Goal: Navigation & Orientation: Find specific page/section

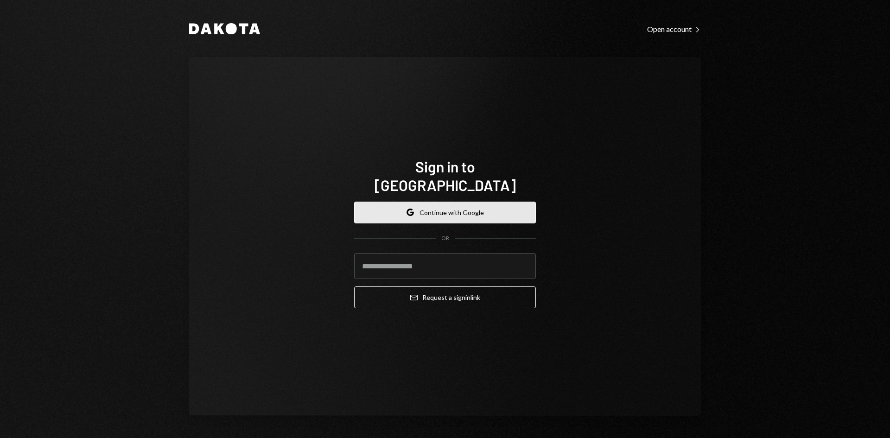
click at [447, 204] on button "Google Continue with Google" at bounding box center [445, 213] width 182 height 22
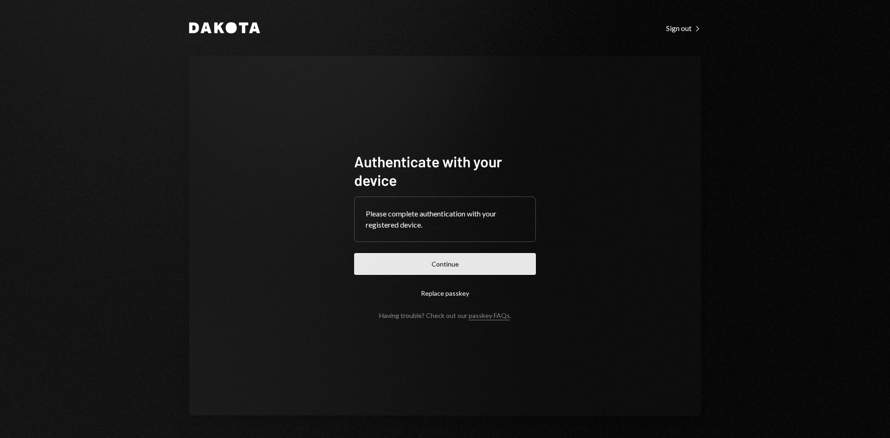
click at [458, 260] on button "Continue" at bounding box center [445, 264] width 182 height 22
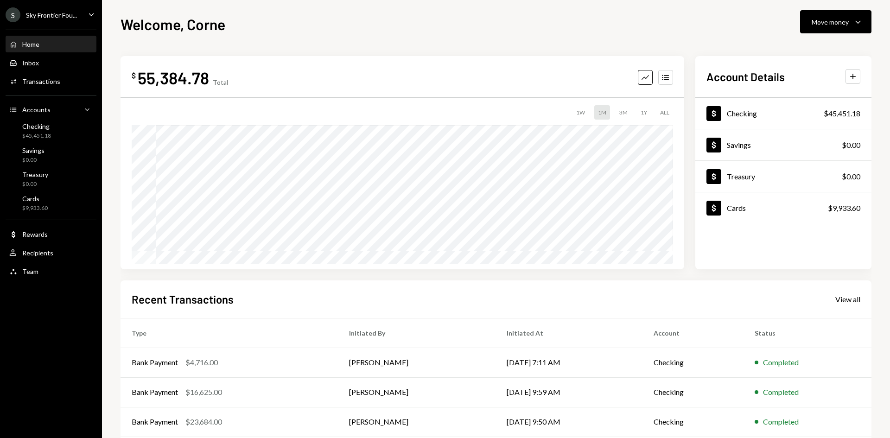
click at [42, 9] on div "S Sky Frontier Fou..." at bounding box center [41, 14] width 71 height 15
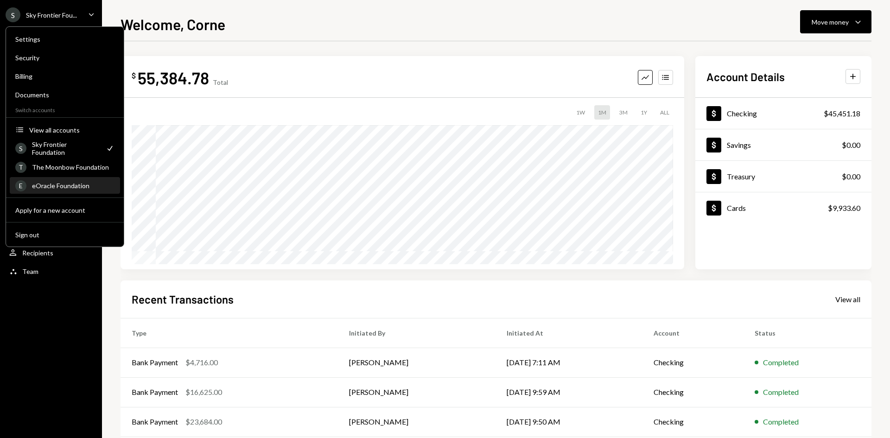
click at [55, 181] on div "E eOracle Foundation" at bounding box center [64, 186] width 99 height 16
